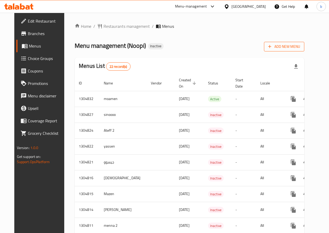
click at [298, 46] on span "Add New Menu" at bounding box center [284, 46] width 32 height 6
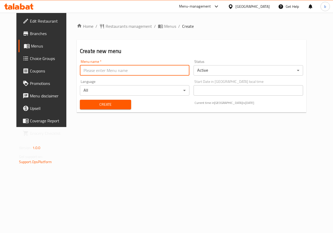
click at [111, 70] on input "text" at bounding box center [134, 70] width 109 height 10
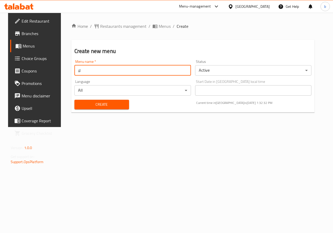
type input "ل"
type input "bishr waleed"
click at [113, 104] on span "Create" at bounding box center [101, 104] width 46 height 6
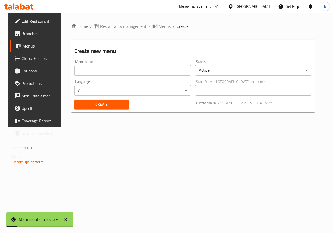
click at [23, 45] on span "Menus" at bounding box center [41, 46] width 37 height 6
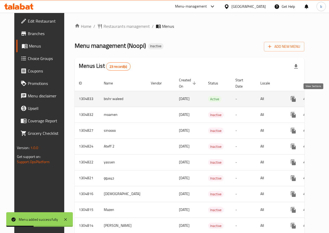
click at [327, 98] on icon "enhanced table" at bounding box center [330, 99] width 6 height 6
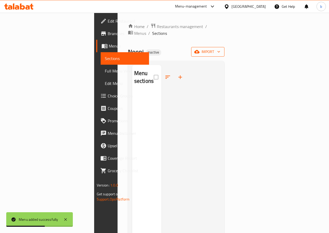
click at [220, 49] on span "import" at bounding box center [207, 52] width 25 height 6
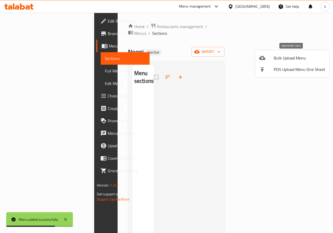
click at [294, 58] on span "Bulk Upload Menu" at bounding box center [298, 58] width 51 height 6
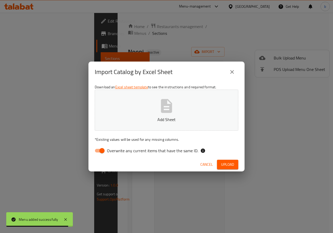
click at [98, 149] on input "Overwrite any current items that have the same ID." at bounding box center [102, 151] width 30 height 10
checkbox input "false"
click at [154, 101] on button "Add Sheet" at bounding box center [166, 110] width 143 height 41
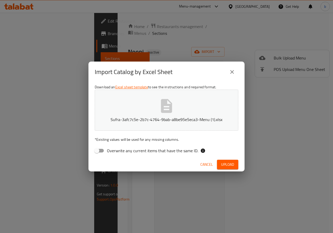
click at [226, 164] on span "Upload" at bounding box center [227, 164] width 13 height 6
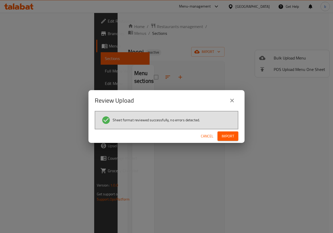
click at [229, 132] on button "Import" at bounding box center [227, 137] width 21 height 10
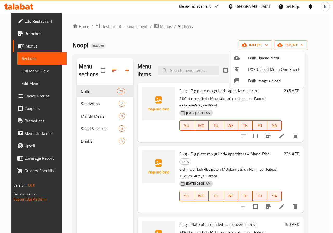
drag, startPoint x: 312, startPoint y: 85, endPoint x: 309, endPoint y: 105, distance: 20.4
click at [309, 105] on div at bounding box center [166, 116] width 333 height 233
